Goal: Transaction & Acquisition: Purchase product/service

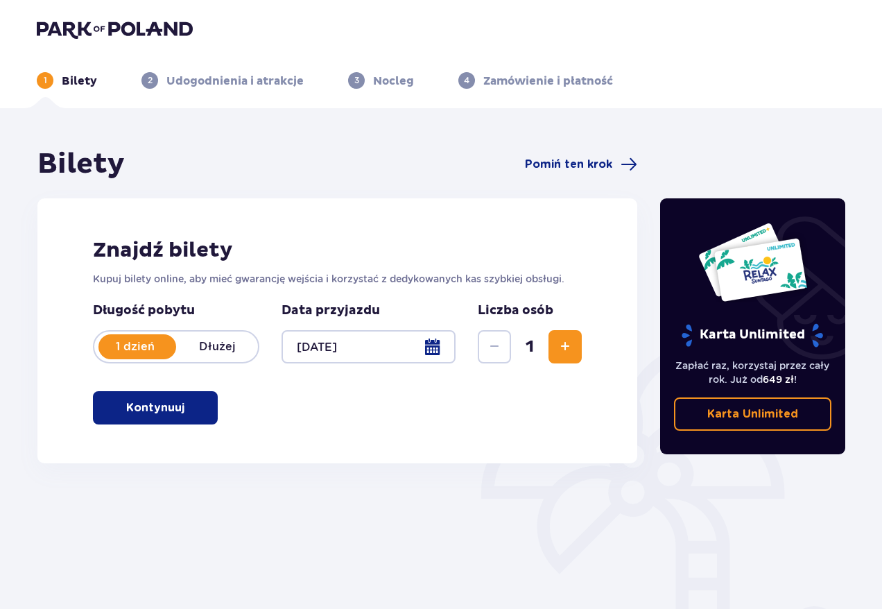
click at [198, 420] on button "Kontynuuj" at bounding box center [155, 407] width 125 height 33
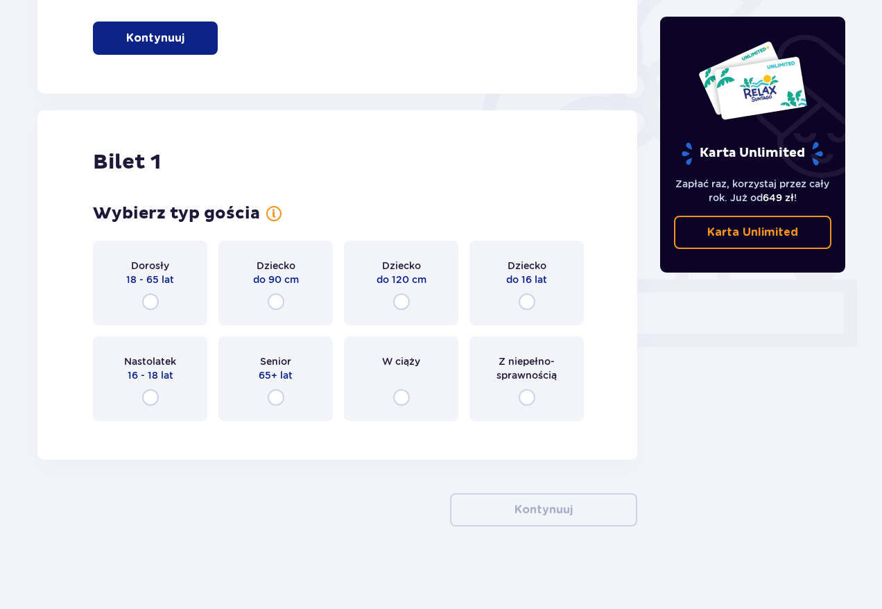
scroll to position [370, 0]
click at [151, 301] on input "radio" at bounding box center [150, 300] width 17 height 17
radio input "true"
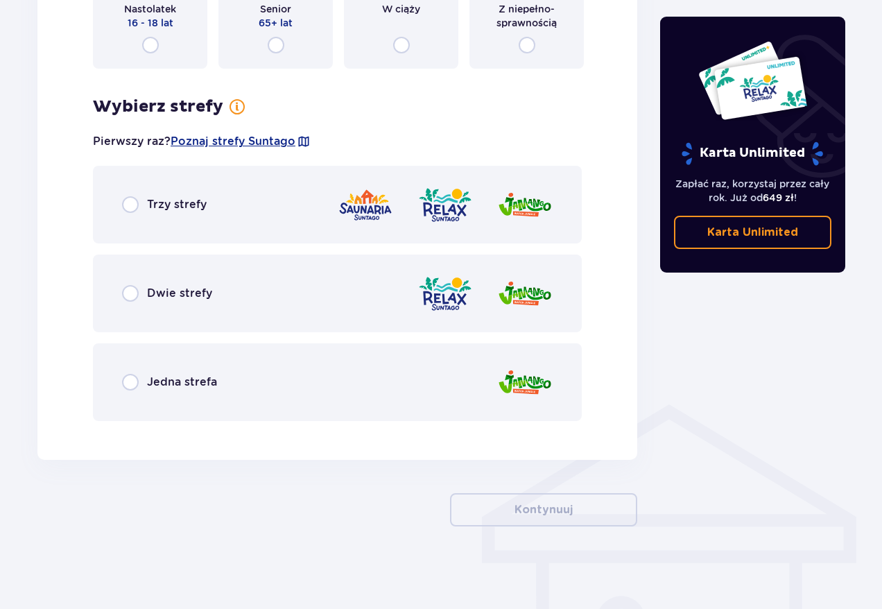
scroll to position [722, 0]
click at [218, 313] on div "Dwie strefy" at bounding box center [337, 293] width 489 height 78
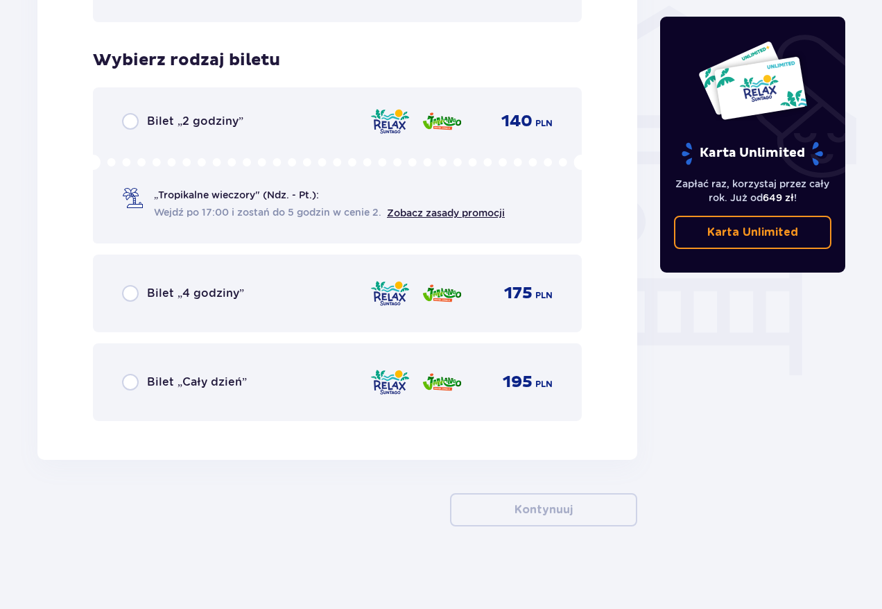
scroll to position [1121, 0]
click at [231, 380] on span "Bilet „Cały dzień”" at bounding box center [197, 381] width 100 height 15
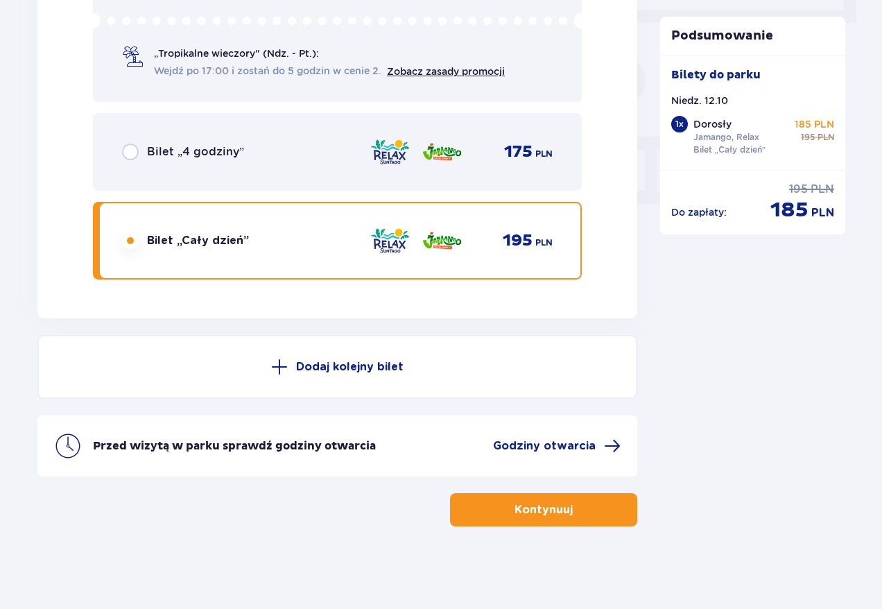
scroll to position [1262, 0]
click at [473, 503] on button "Kontynuuj" at bounding box center [543, 508] width 187 height 33
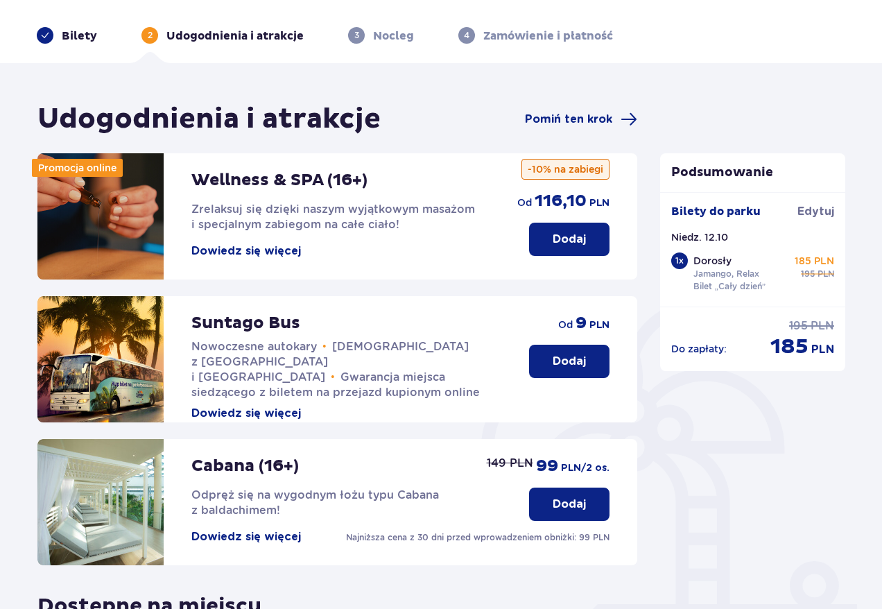
scroll to position [83, 0]
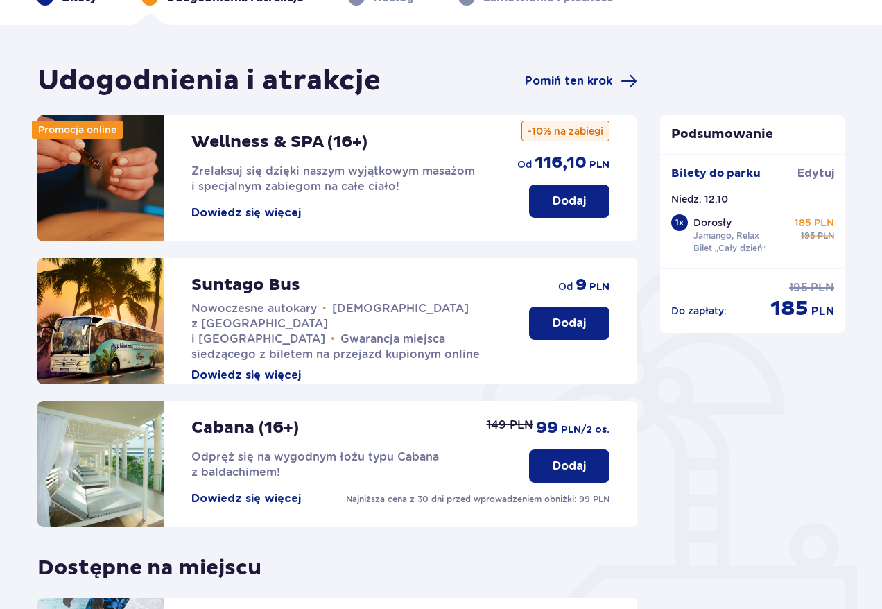
click at [568, 326] on p "Dodaj" at bounding box center [568, 322] width 33 height 15
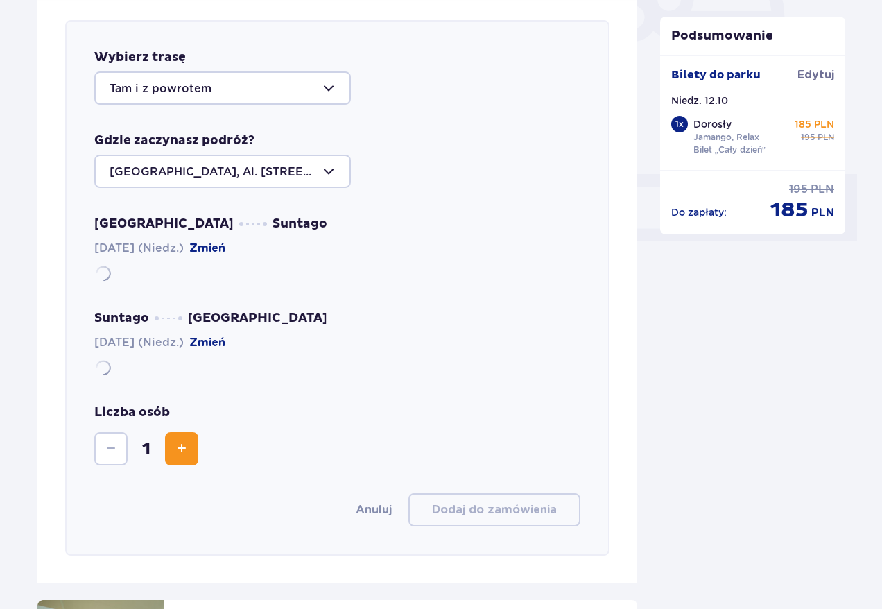
scroll to position [478, 0]
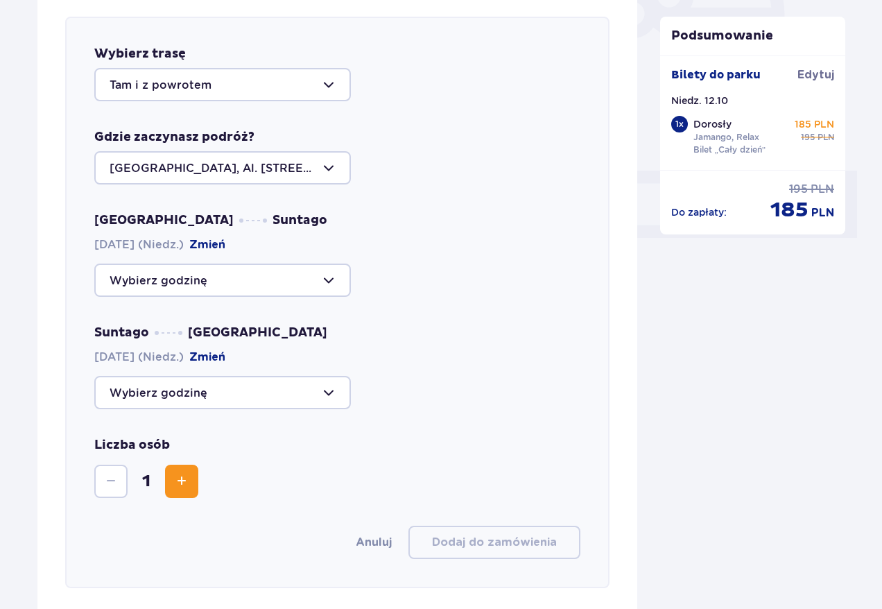
click at [301, 89] on div at bounding box center [222, 84] width 256 height 33
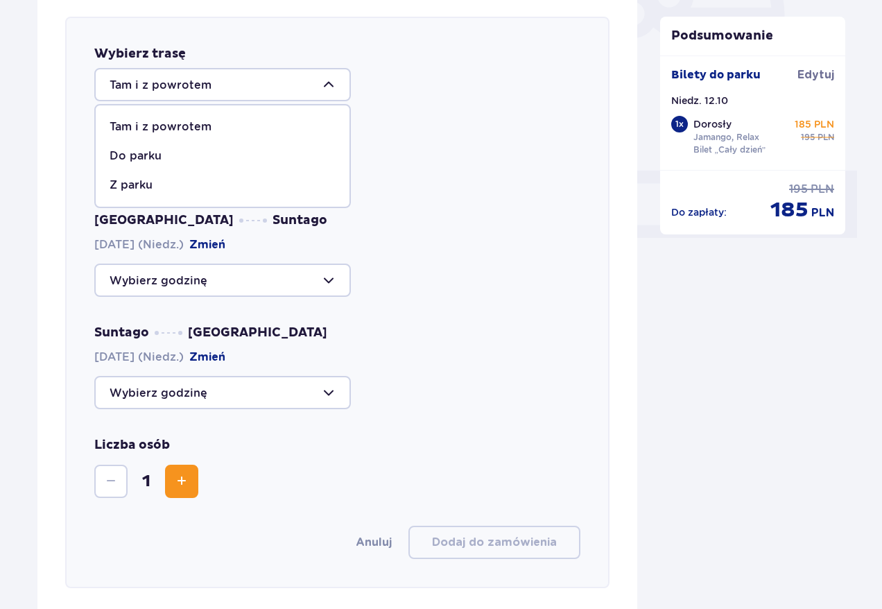
click at [201, 126] on p "Tam i z powrotem" at bounding box center [161, 126] width 102 height 15
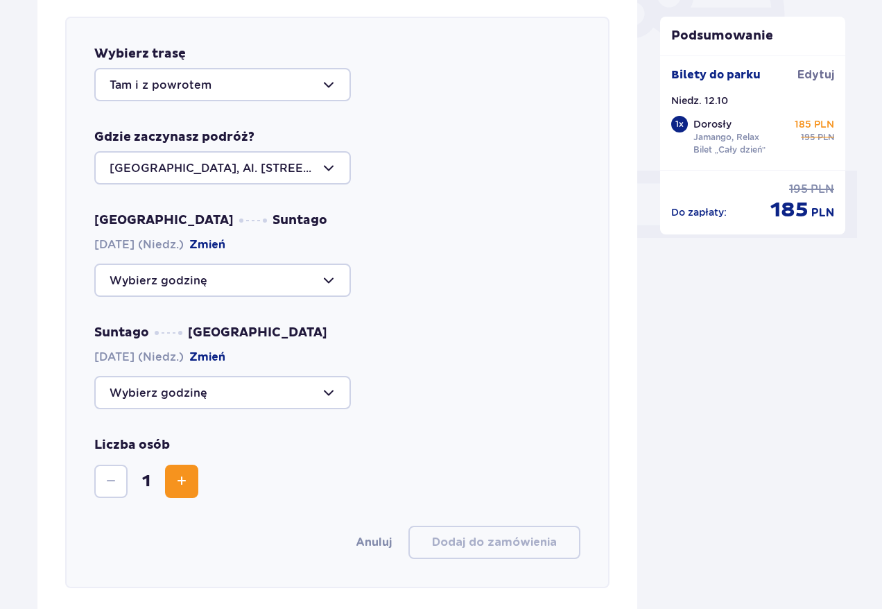
click at [231, 166] on div at bounding box center [222, 167] width 256 height 33
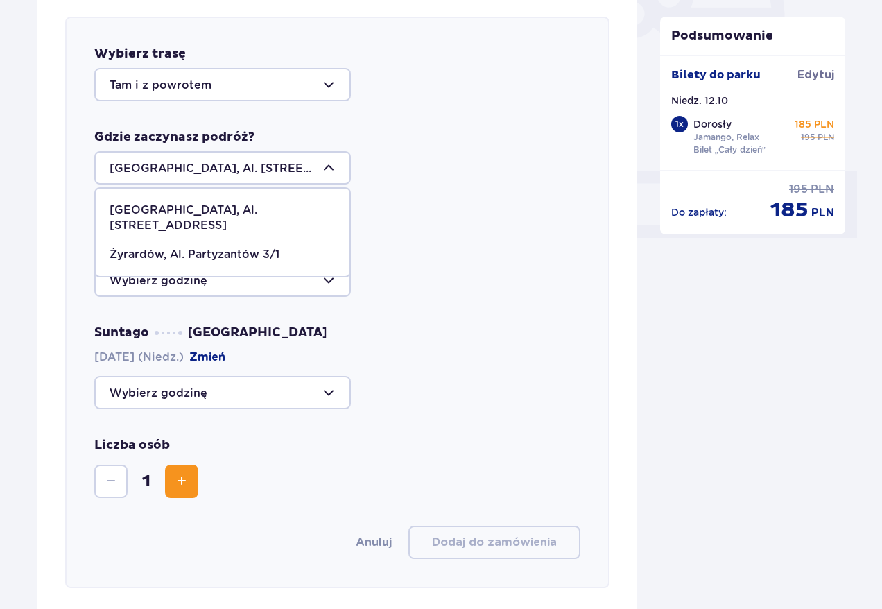
click at [274, 213] on p "[GEOGRAPHIC_DATA], Al. [STREET_ADDRESS]" at bounding box center [223, 217] width 226 height 30
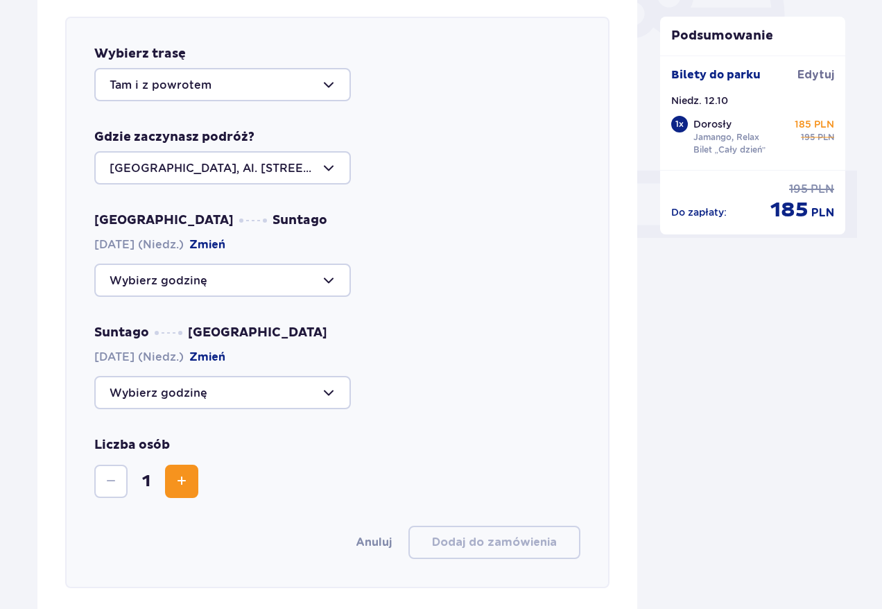
click at [243, 277] on div at bounding box center [222, 279] width 256 height 33
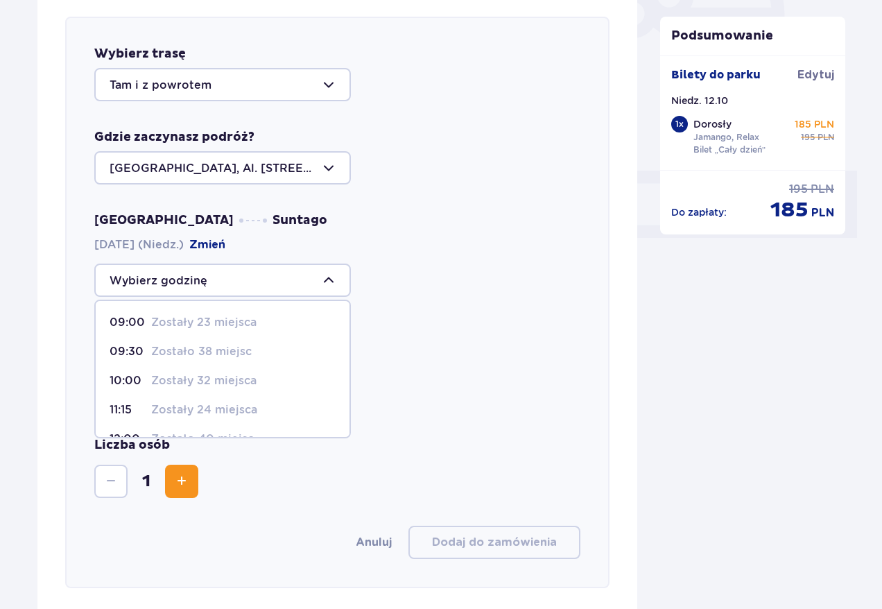
click at [201, 327] on p "Zostały 23 miejsca" at bounding box center [203, 322] width 105 height 15
type input "09:00"
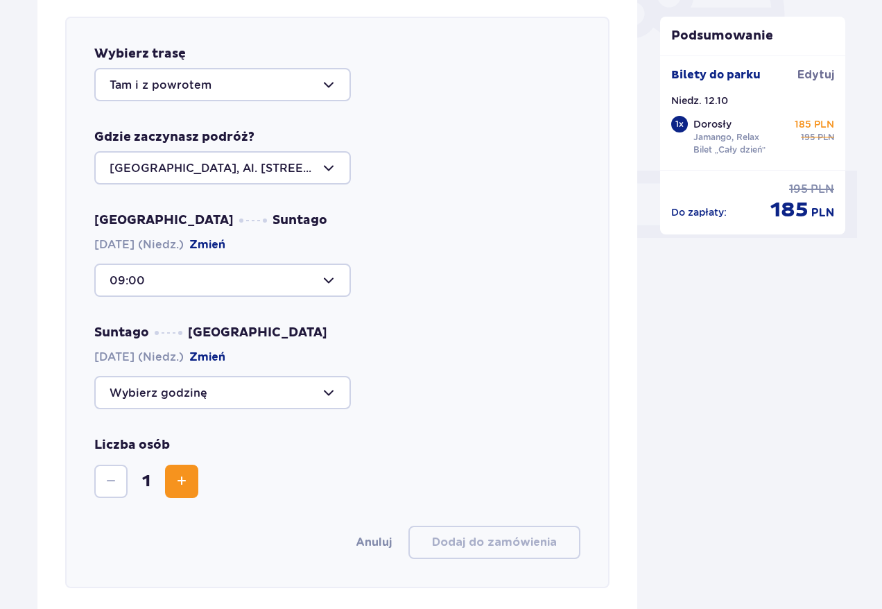
click at [242, 385] on div at bounding box center [222, 392] width 256 height 33
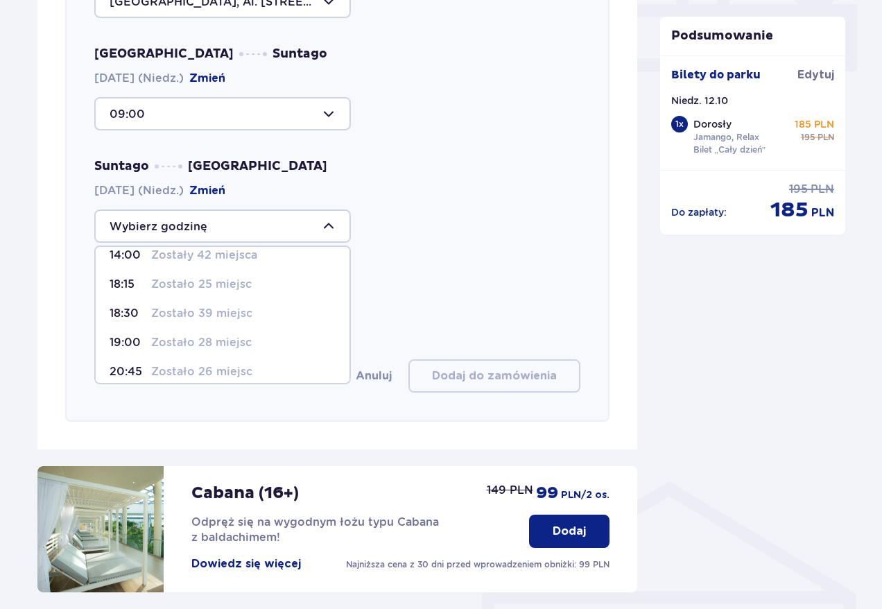
scroll to position [82, 0]
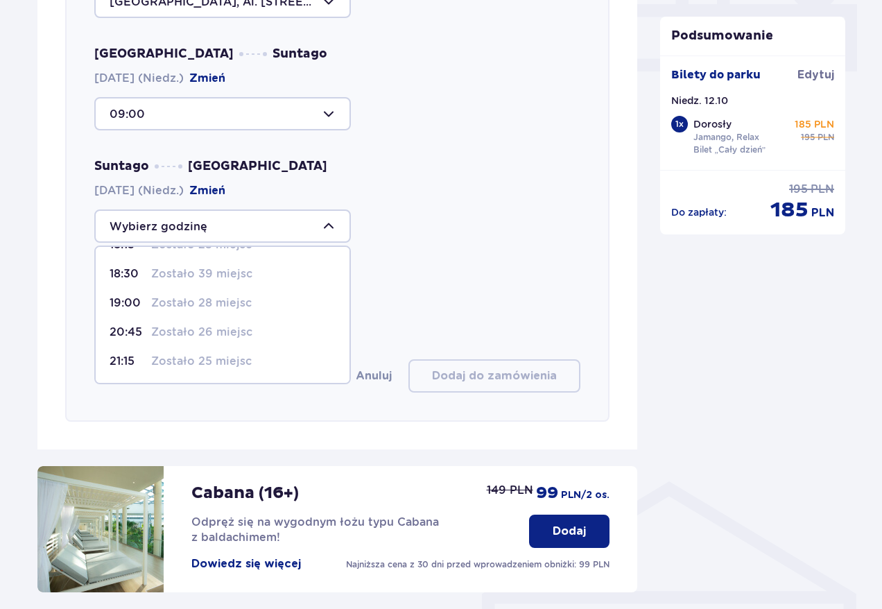
click at [186, 365] on p "Zostało 25 miejsc" at bounding box center [201, 360] width 100 height 15
type input "21:15"
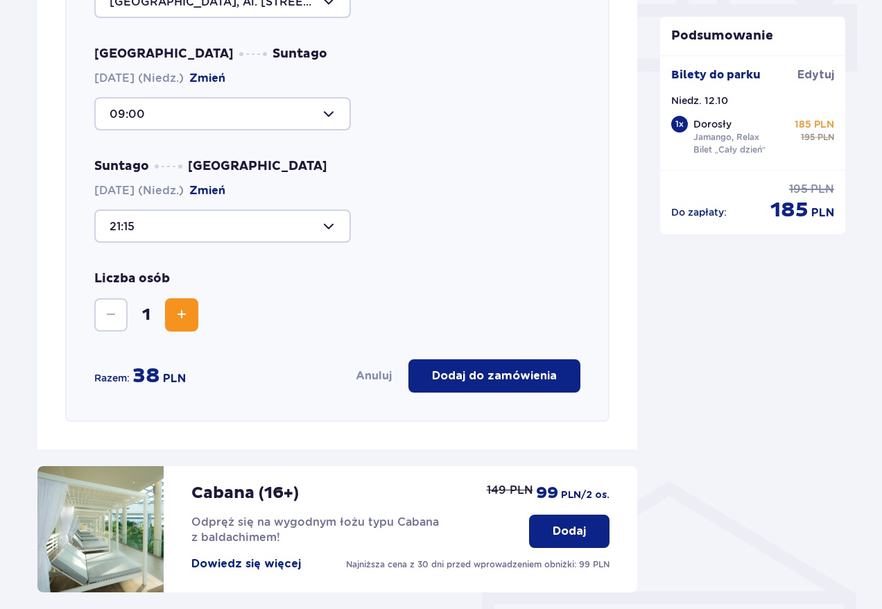
click at [502, 373] on p "Dodaj do zamówienia" at bounding box center [494, 375] width 125 height 15
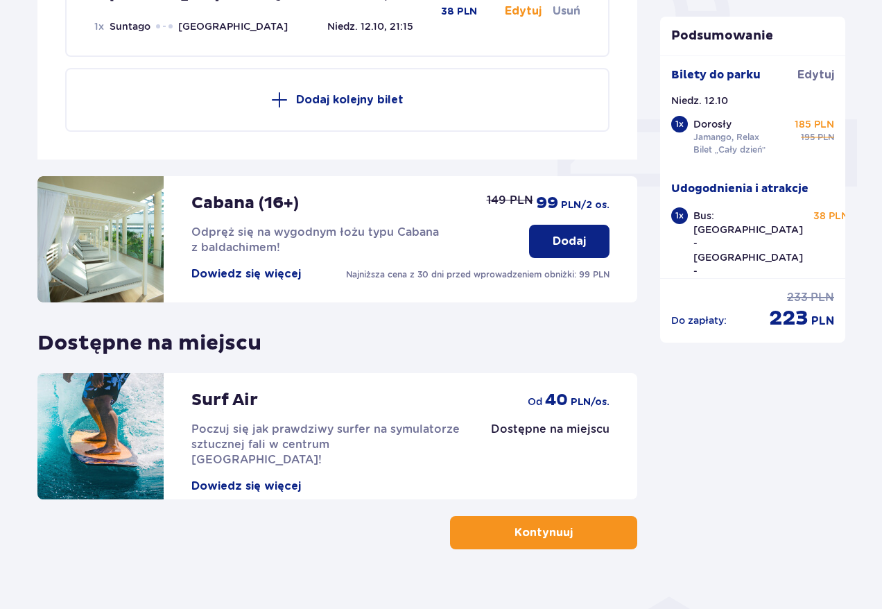
scroll to position [553, 0]
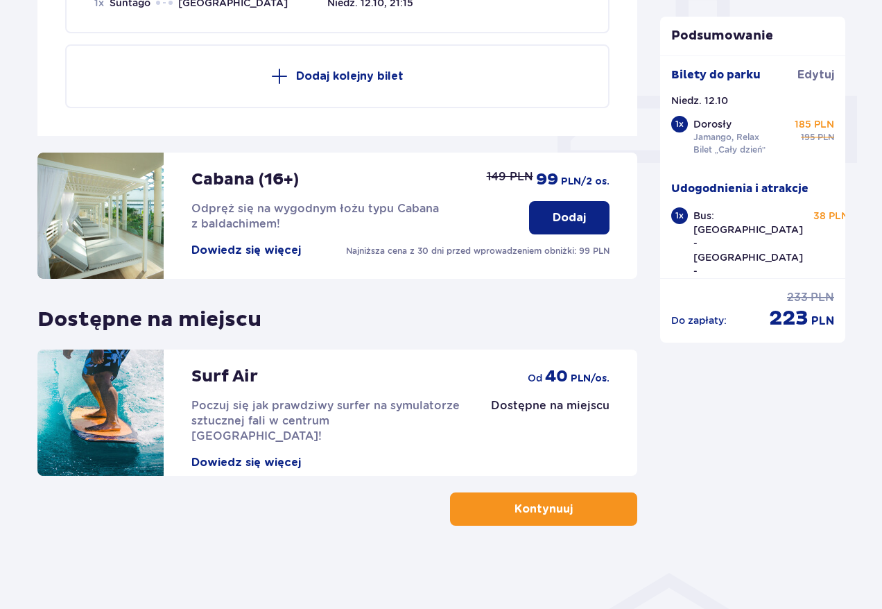
click at [526, 507] on p "Kontynuuj" at bounding box center [543, 508] width 58 height 15
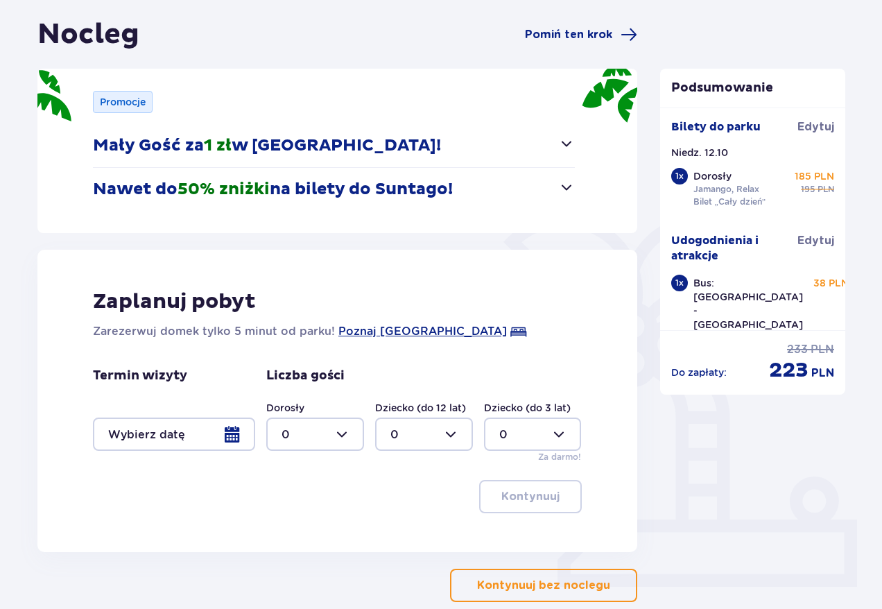
scroll to position [166, 0]
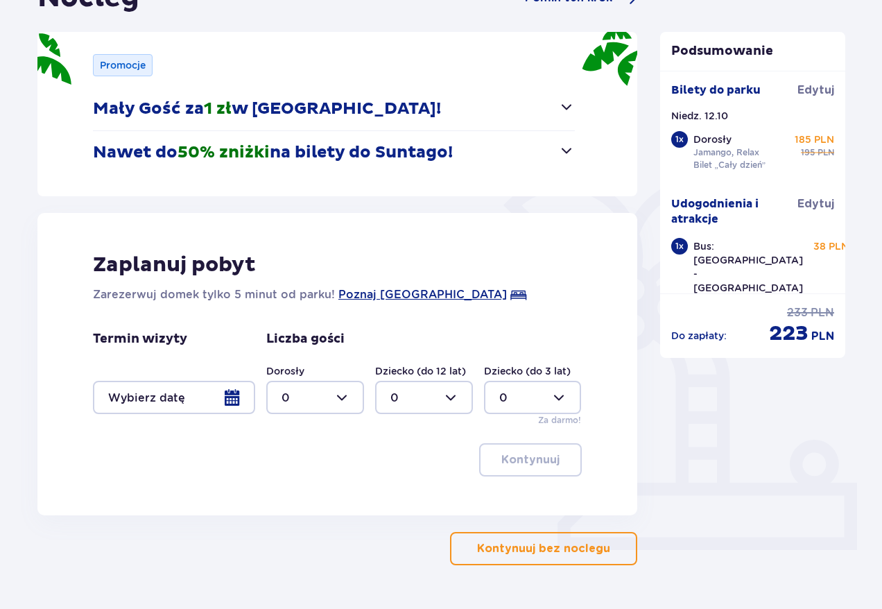
click at [525, 546] on p "Kontynuuj bez noclegu" at bounding box center [543, 548] width 133 height 15
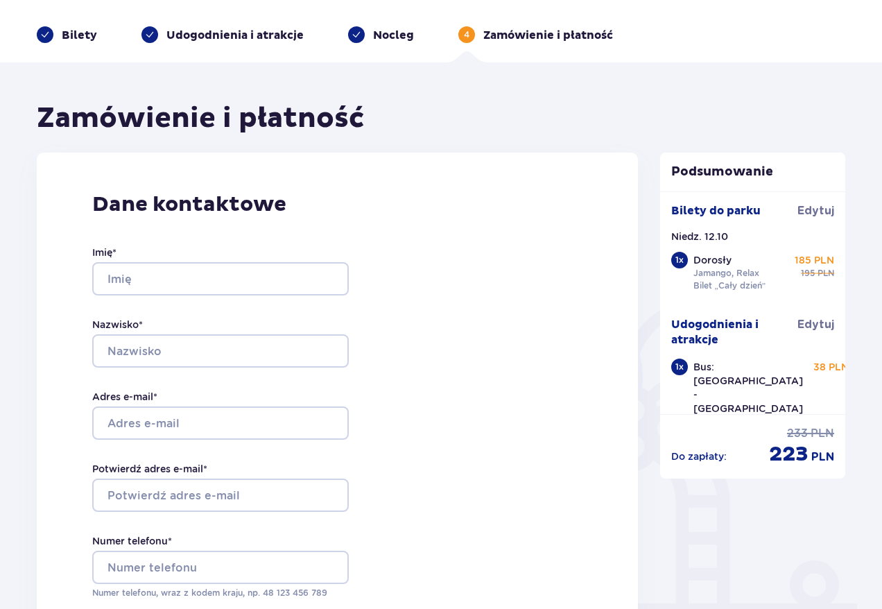
scroll to position [83, 0]
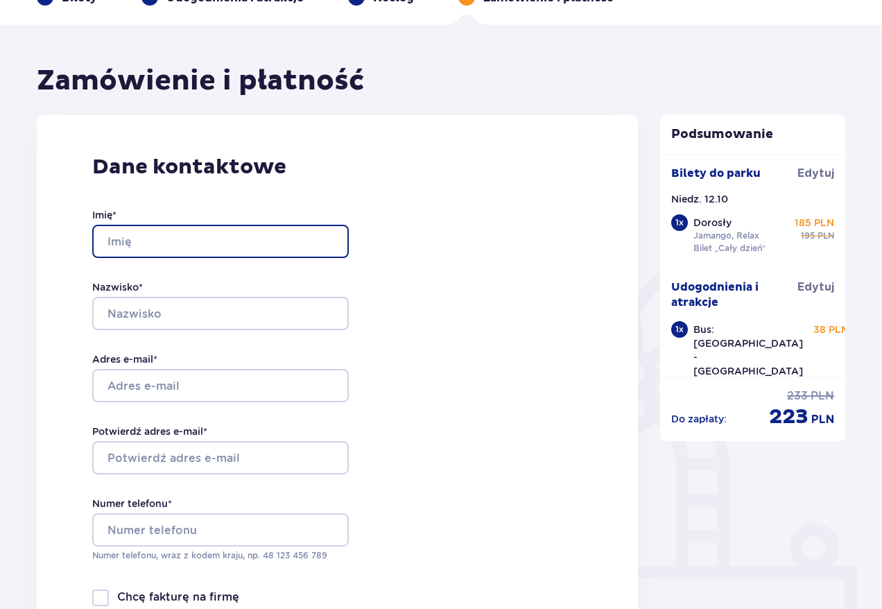
click at [272, 245] on input "Imię *" at bounding box center [220, 241] width 256 height 33
type input "Anastasiia"
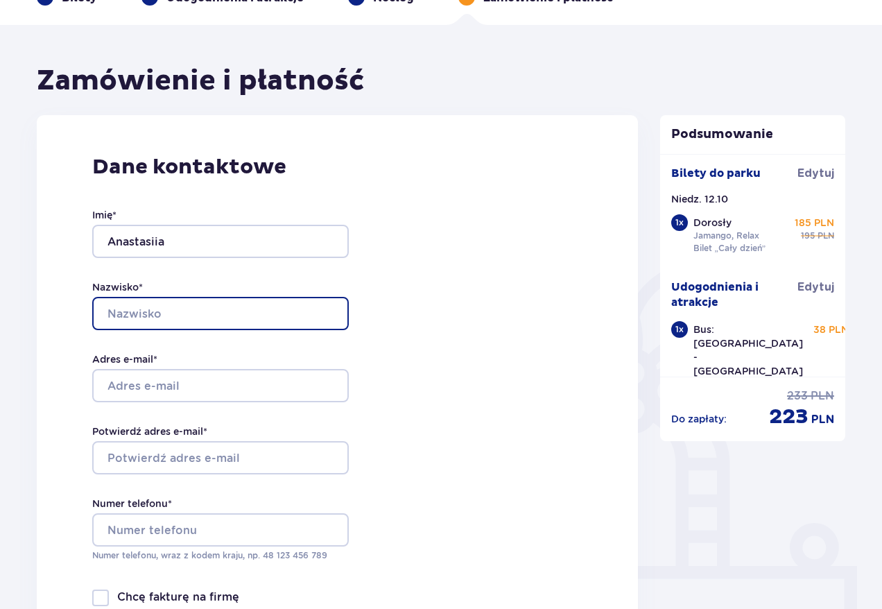
click at [246, 326] on input "Nazwisko *" at bounding box center [220, 313] width 256 height 33
type input "Posievkova"
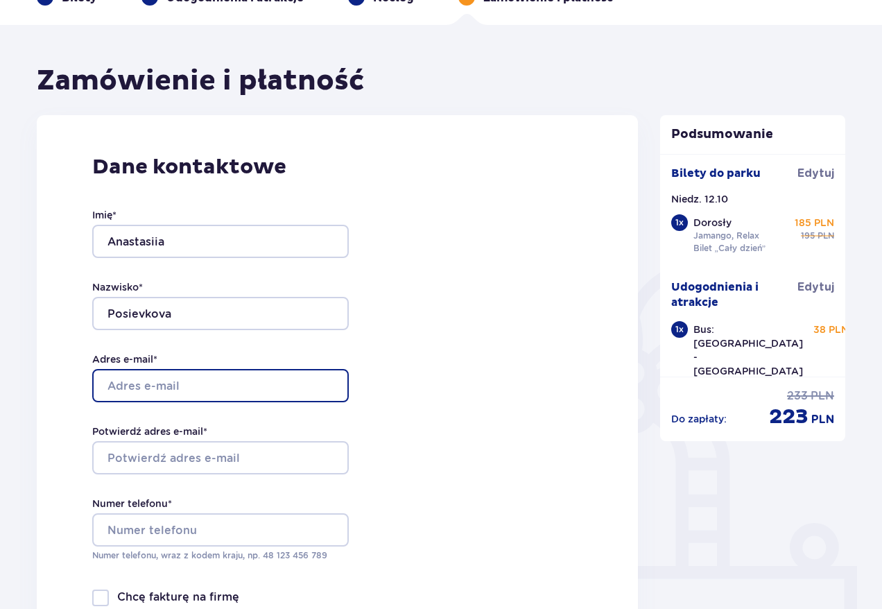
click at [225, 383] on input "Adres e-mail *" at bounding box center [220, 385] width 256 height 33
type input "[EMAIL_ADDRESS][DOMAIN_NAME]"
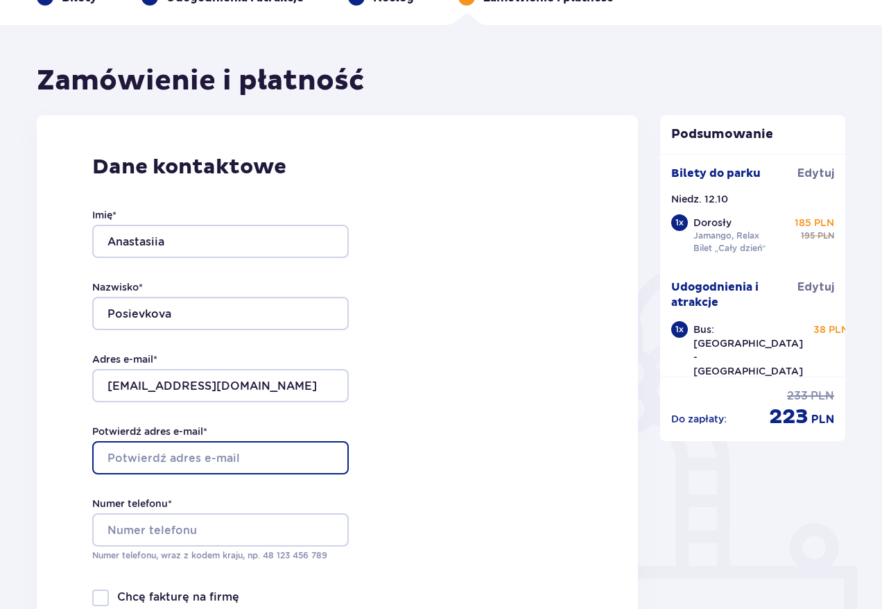
click at [266, 450] on input "Potwierdź adres e-mail *" at bounding box center [220, 457] width 256 height 33
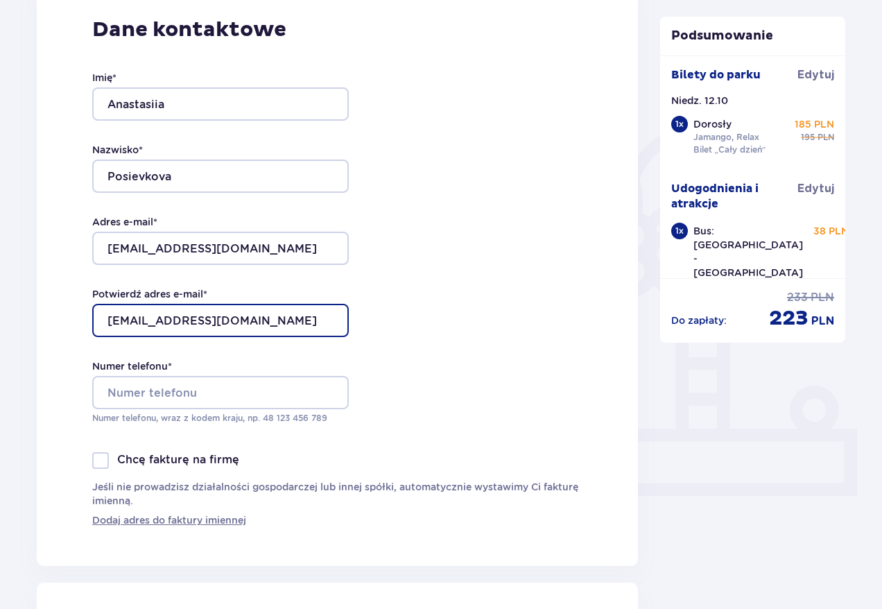
scroll to position [250, 0]
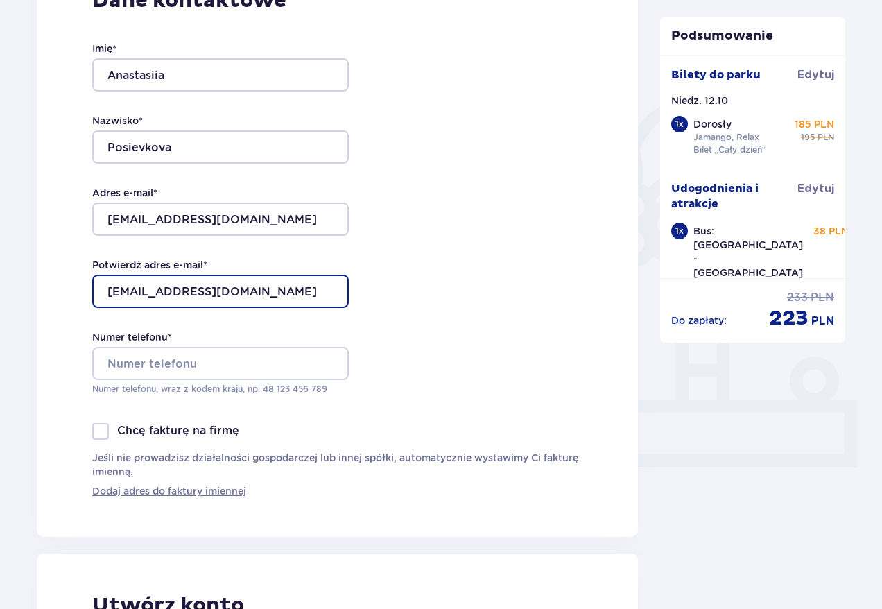
type input "[EMAIL_ADDRESS][DOMAIN_NAME]"
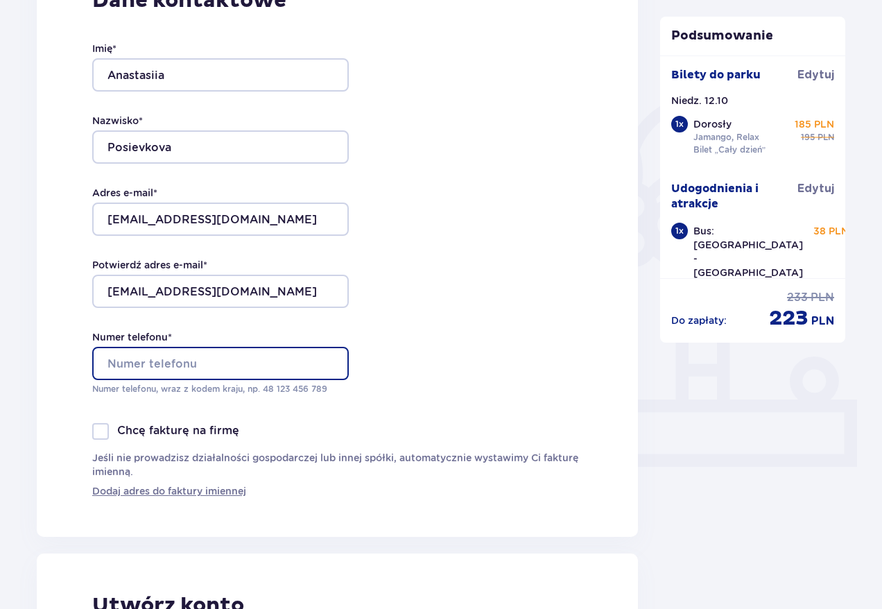
click at [241, 365] on input "Numer telefonu *" at bounding box center [220, 363] width 256 height 33
click at [235, 371] on input "Numer telefonu *" at bounding box center [220, 363] width 256 height 33
type input "57025964"
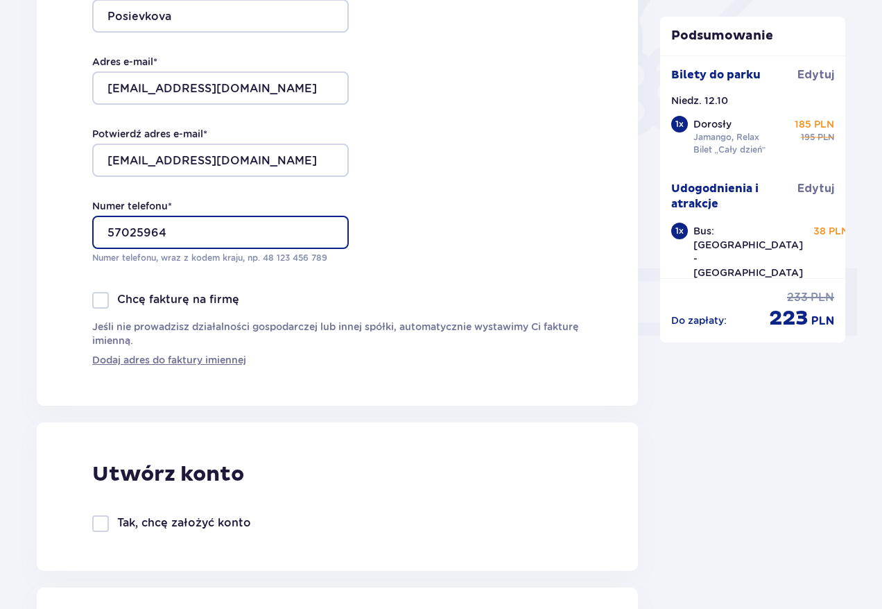
scroll to position [582, 0]
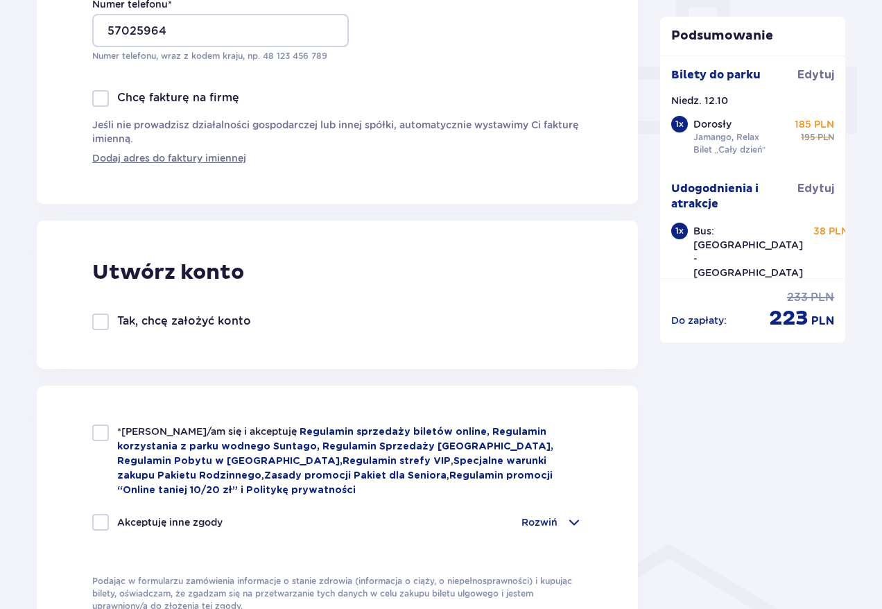
click at [228, 324] on p "Tak, chcę założyć konto" at bounding box center [184, 320] width 134 height 15
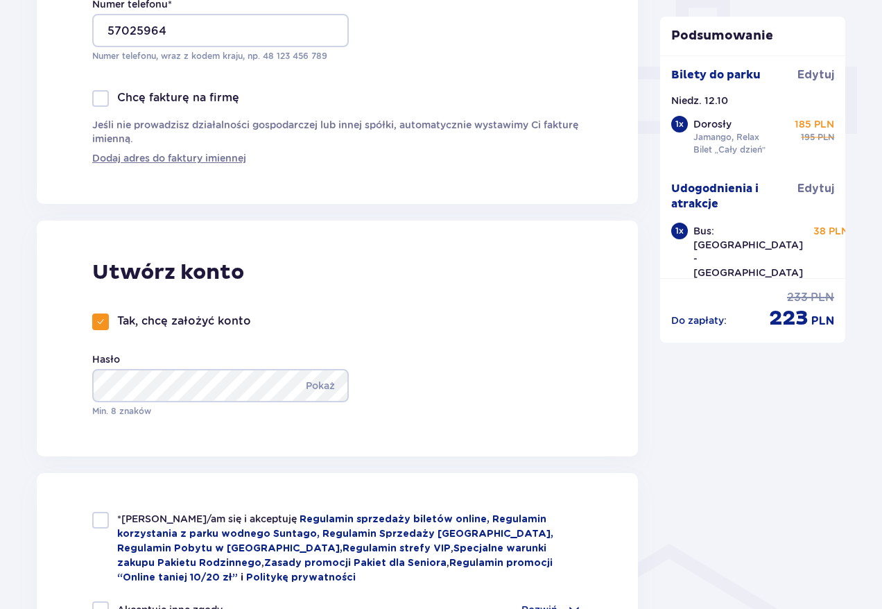
click at [105, 320] on div at bounding box center [100, 321] width 17 height 17
checkbox input "false"
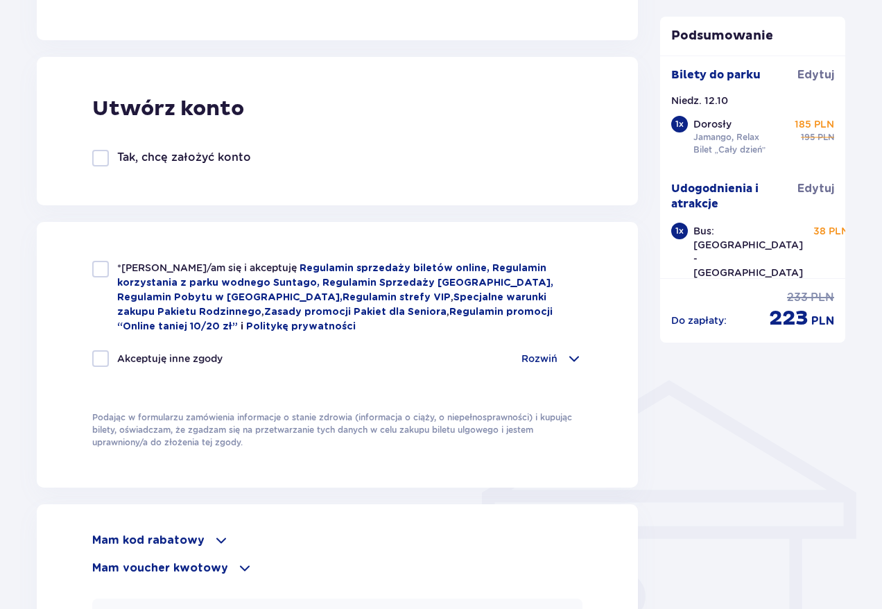
scroll to position [749, 0]
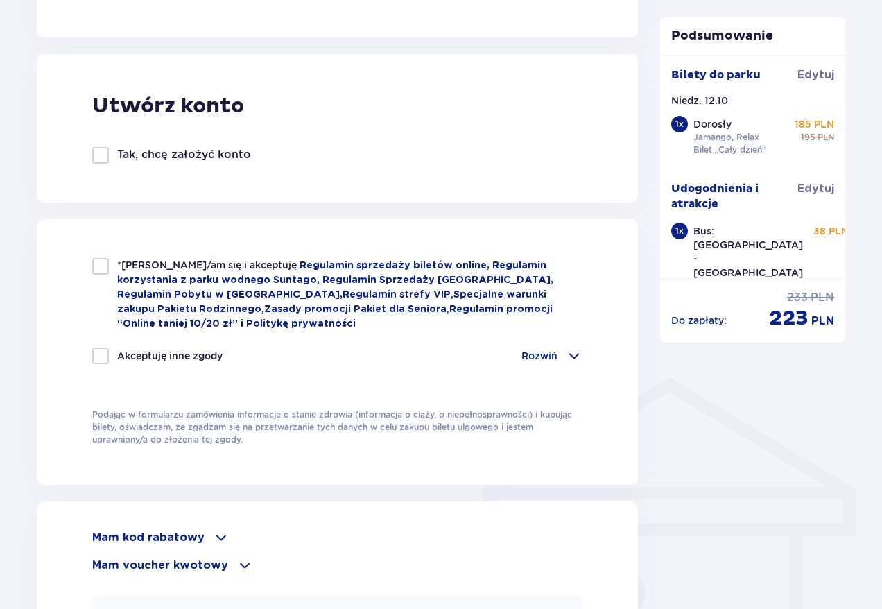
click at [88, 272] on div "*Zapoznałem/am się i akceptuję Regulamin sprzedaży biletów online, Regulamin ko…" at bounding box center [337, 351] width 601 height 265
click at [96, 268] on div at bounding box center [100, 266] width 17 height 17
checkbox input "true"
click at [98, 358] on div at bounding box center [100, 355] width 17 height 17
checkbox input "true"
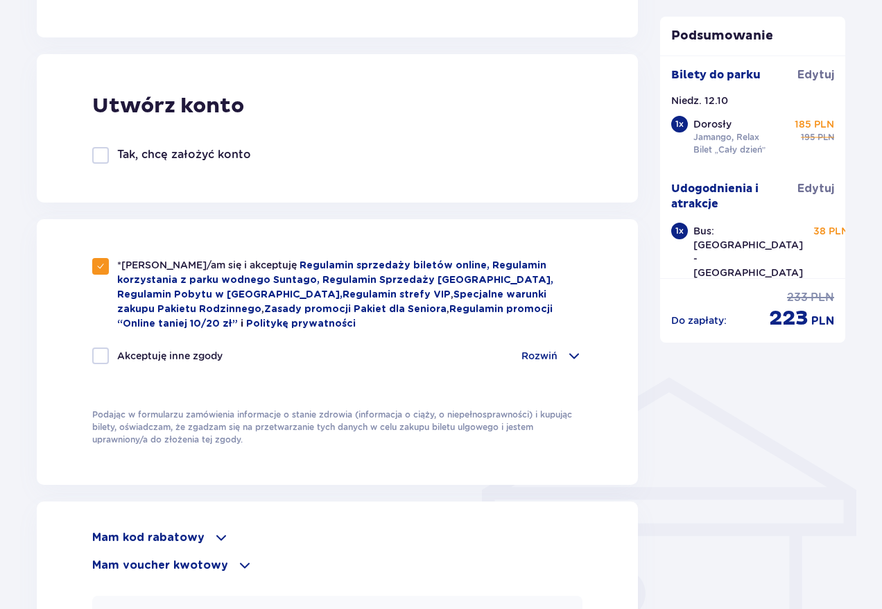
checkbox input "true"
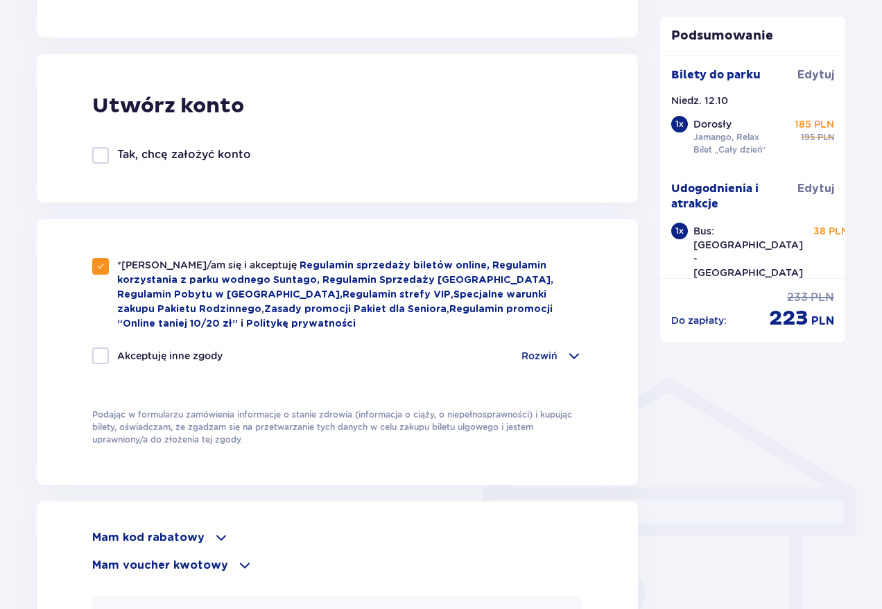
checkbox input "true"
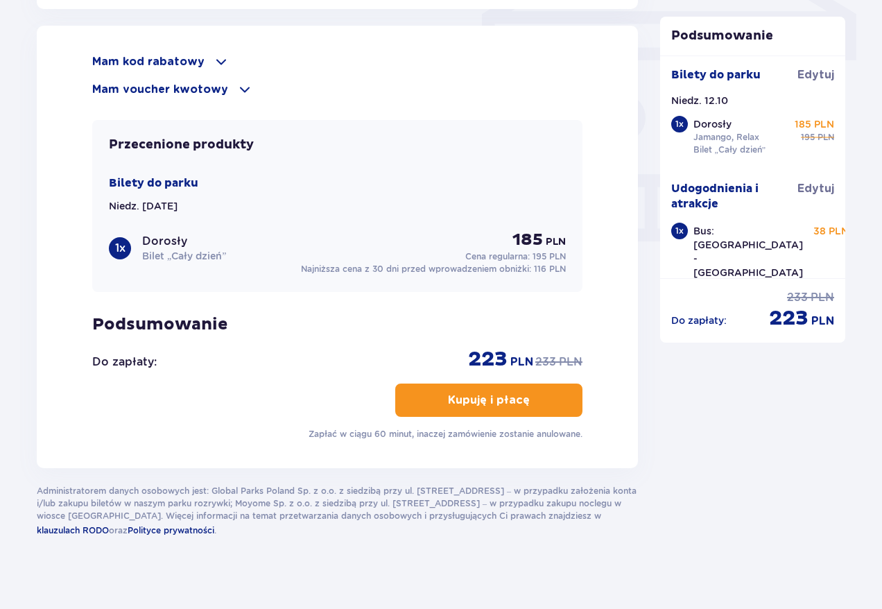
scroll to position [1236, 0]
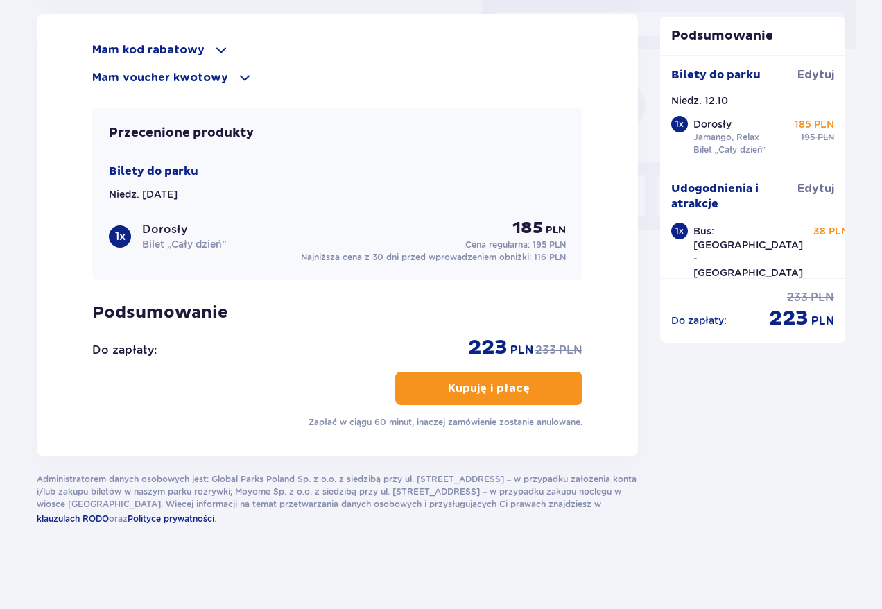
click at [469, 391] on p "Kupuję i płacę" at bounding box center [489, 387] width 82 height 15
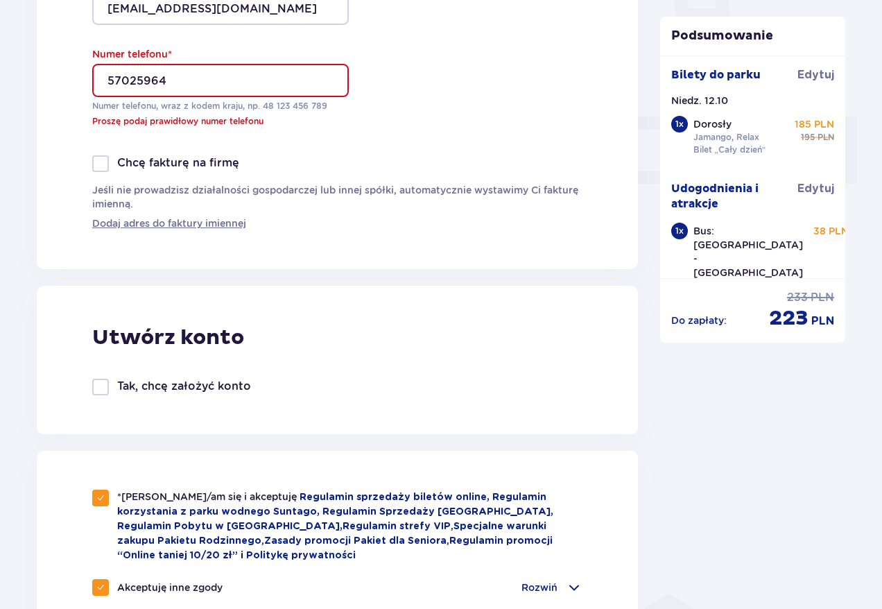
scroll to position [527, 0]
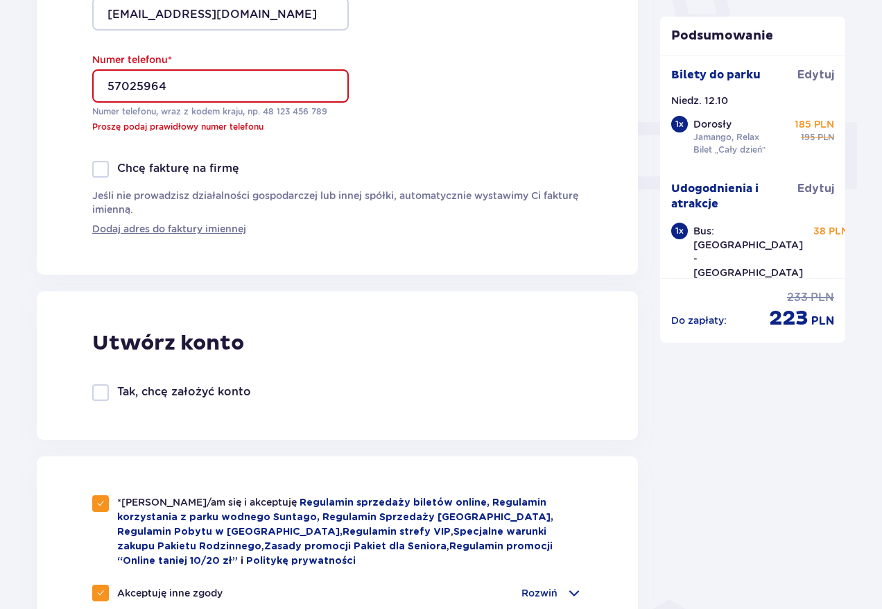
click at [141, 85] on input "57025964" at bounding box center [220, 85] width 256 height 33
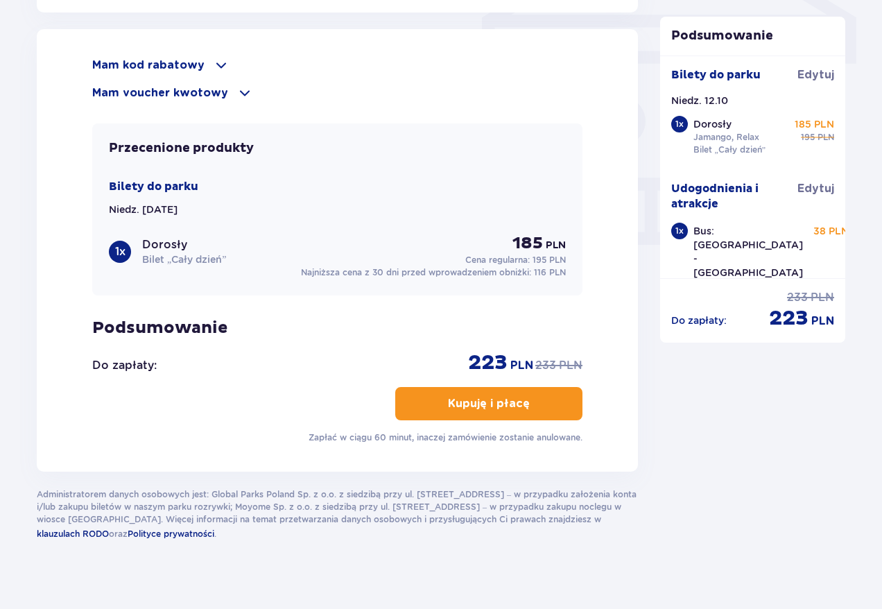
scroll to position [1236, 0]
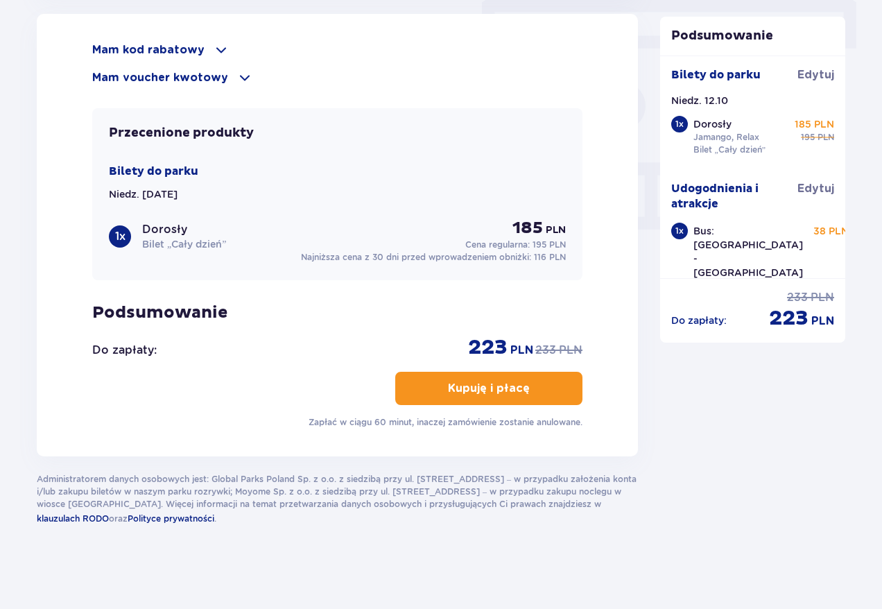
type input "570256964"
click at [436, 385] on button "Kupuję i płacę" at bounding box center [488, 387] width 187 height 33
